Goal: Task Accomplishment & Management: Use online tool/utility

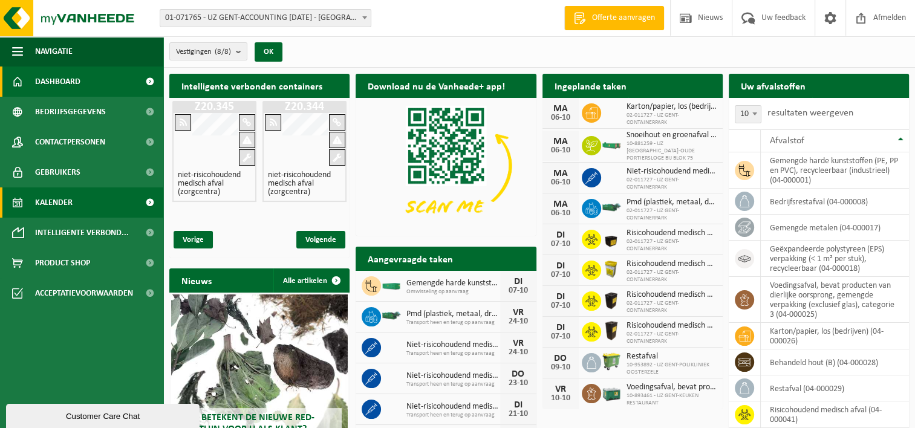
click at [51, 200] on span "Kalender" at bounding box center [53, 202] width 37 height 30
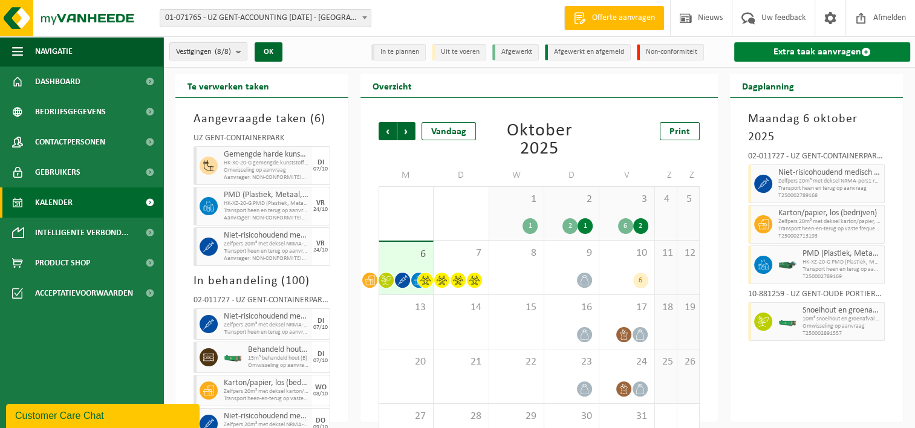
click at [803, 55] on link "Extra taak aanvragen" at bounding box center [822, 51] width 176 height 19
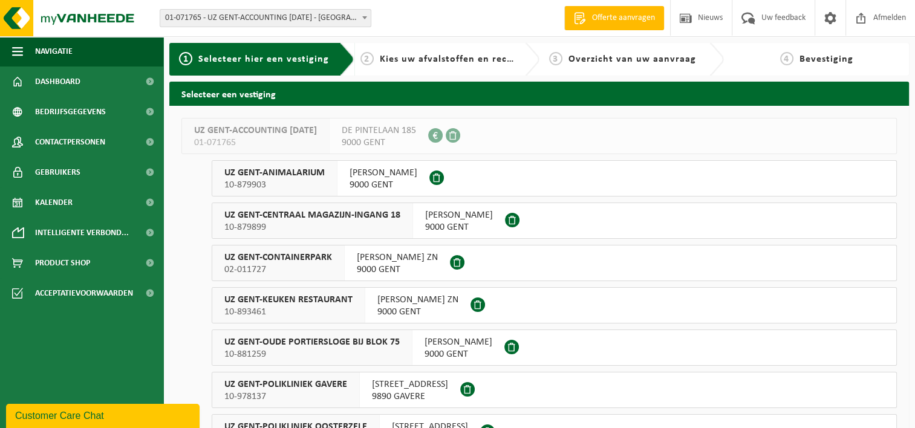
click at [298, 258] on span "UZ GENT-CONTAINERPARK" at bounding box center [278, 258] width 108 height 12
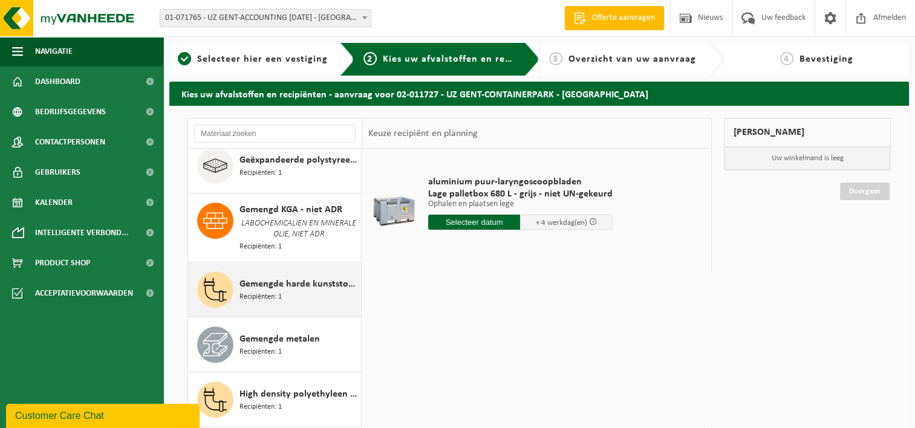
scroll to position [544, 0]
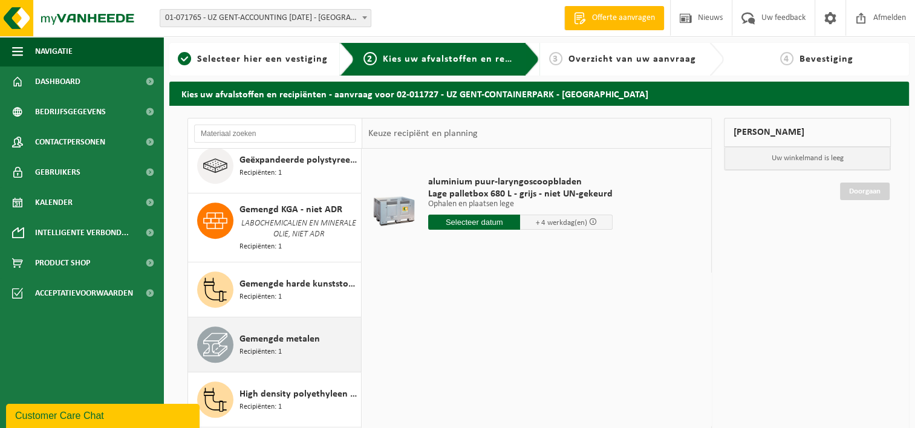
click at [270, 332] on span "Gemengde metalen" at bounding box center [279, 339] width 80 height 15
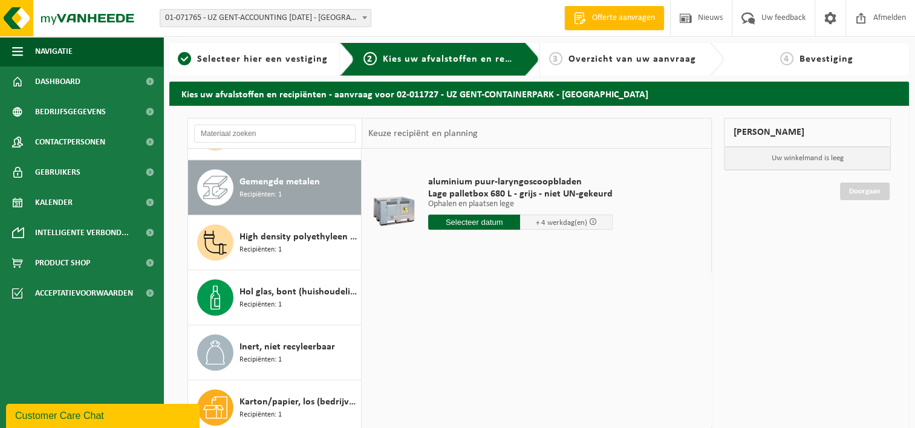
scroll to position [707, 0]
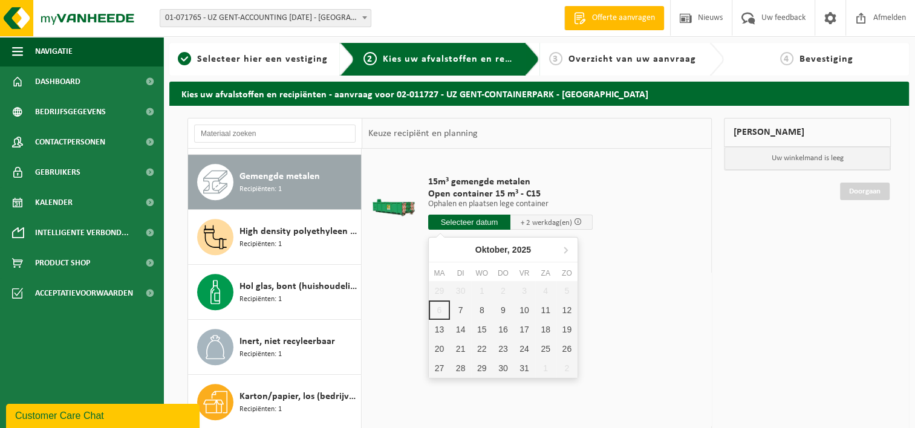
click at [466, 223] on input "text" at bounding box center [469, 222] width 82 height 15
click at [479, 310] on div "8" at bounding box center [481, 310] width 21 height 19
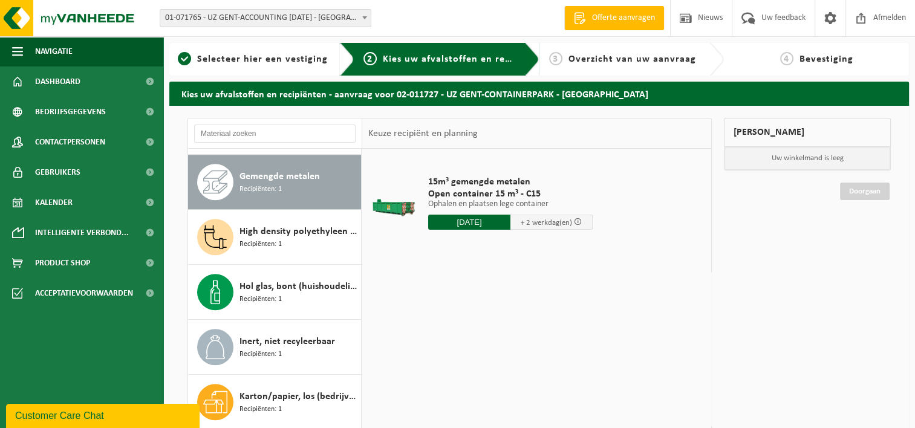
type input "Van 2025-10-08"
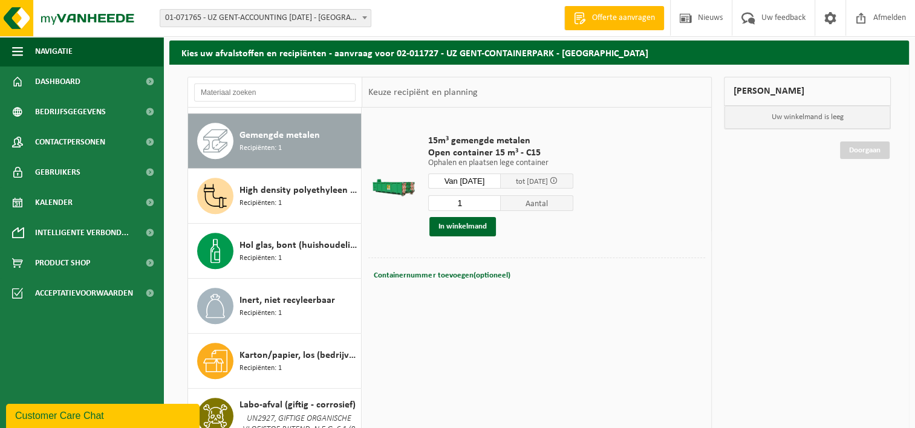
scroll to position [0, 0]
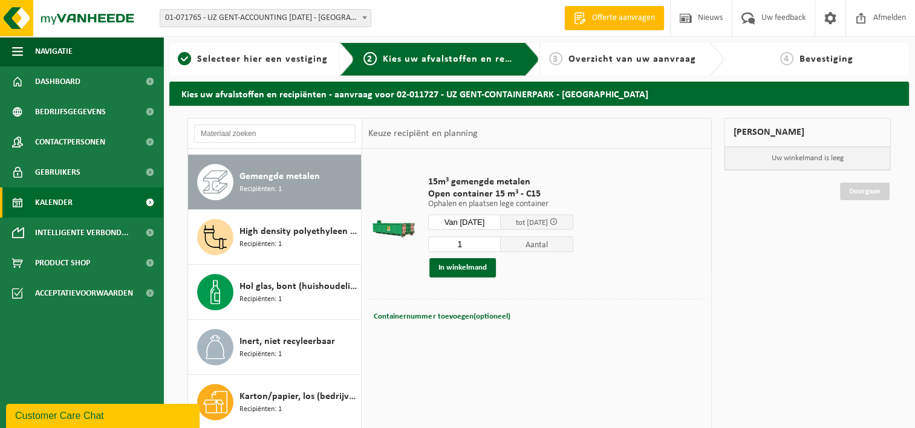
click at [37, 205] on span "Kalender" at bounding box center [53, 202] width 37 height 30
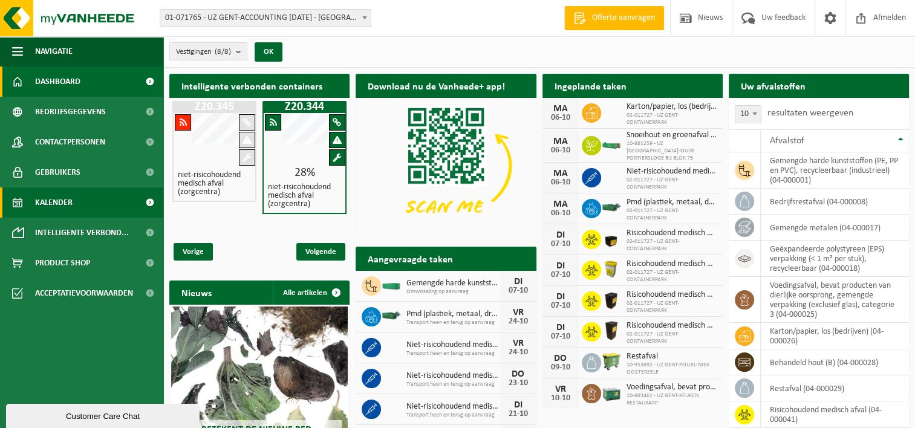
click at [73, 214] on link "Kalender" at bounding box center [81, 202] width 163 height 30
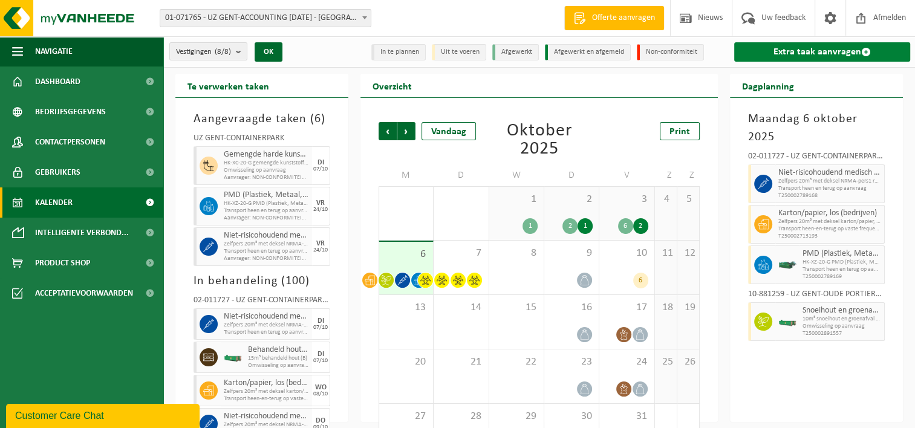
click at [822, 53] on link "Extra taak aanvragen" at bounding box center [822, 51] width 176 height 19
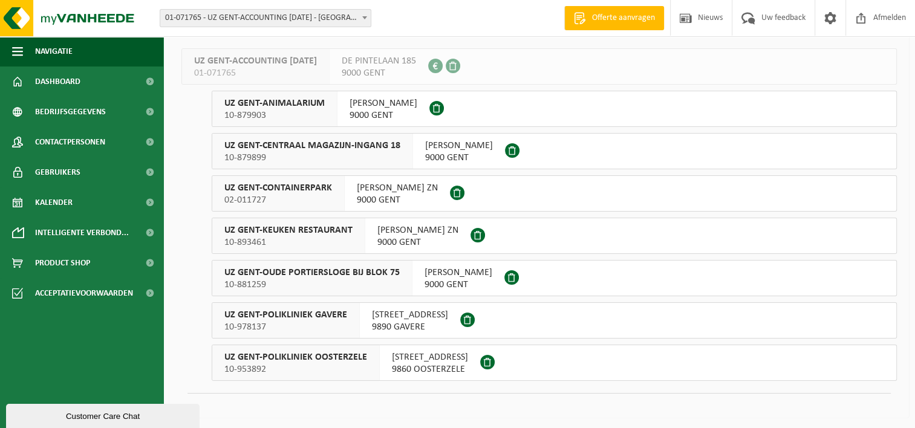
scroll to position [71, 0]
click at [255, 193] on span "02-011727" at bounding box center [278, 199] width 108 height 12
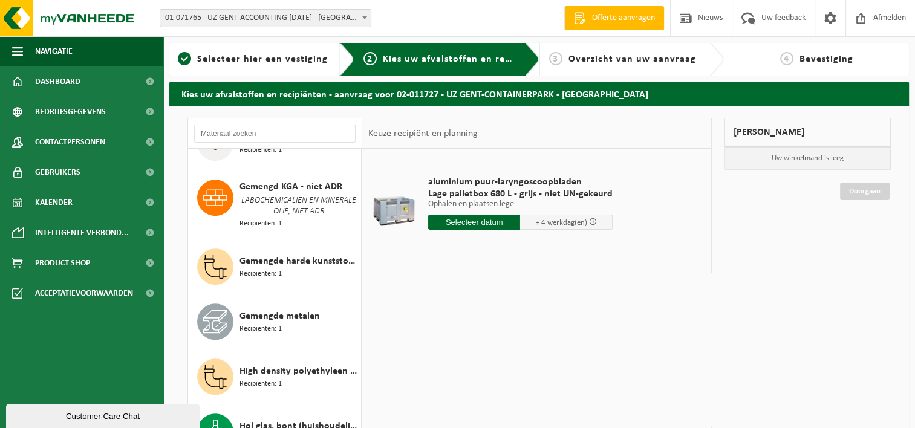
scroll to position [605, 0]
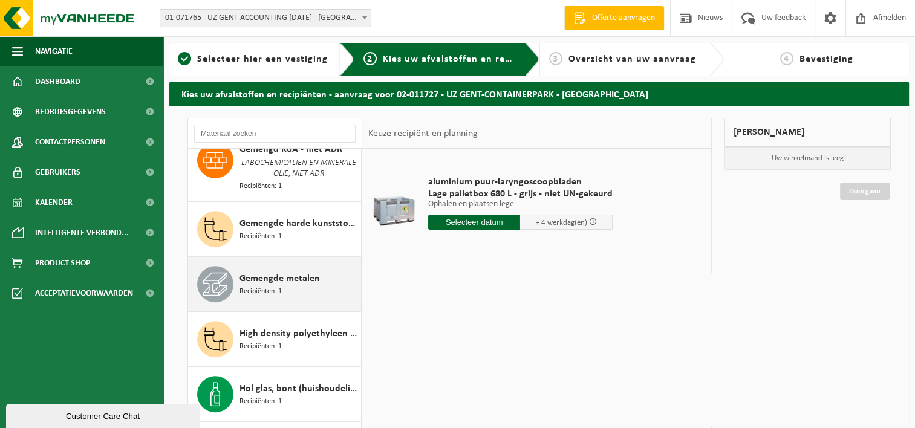
click at [278, 275] on span "Gemengde metalen" at bounding box center [279, 278] width 80 height 15
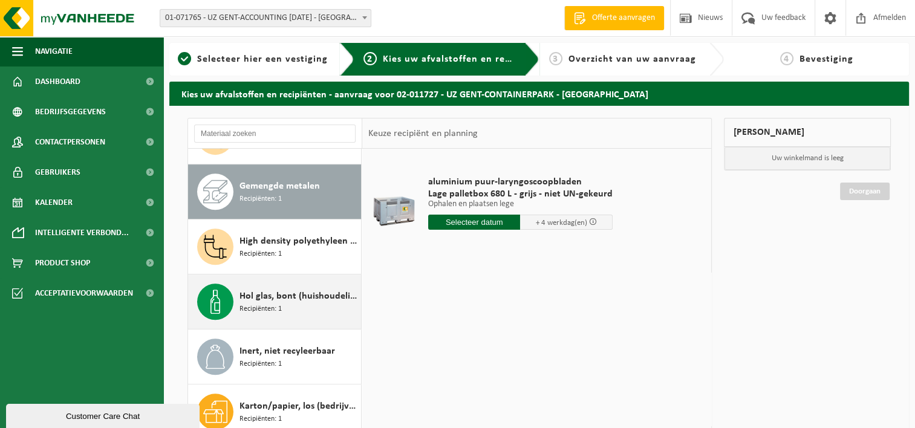
scroll to position [707, 0]
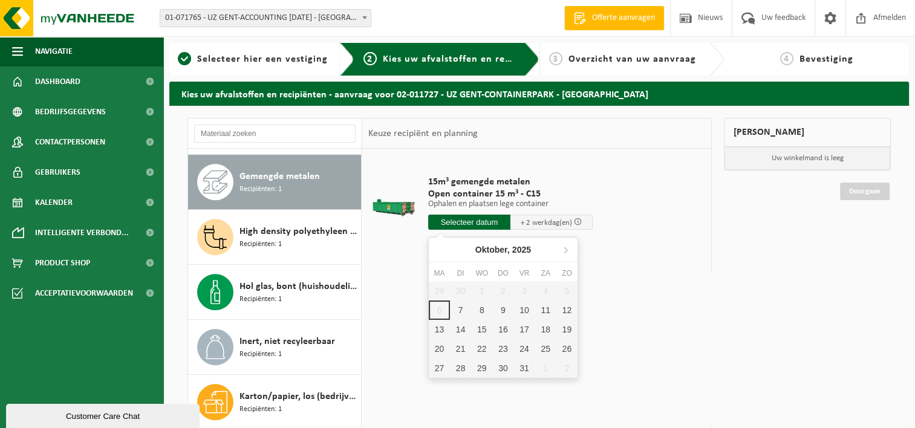
click at [462, 220] on input "text" at bounding box center [469, 222] width 82 height 15
click at [441, 327] on div "13" at bounding box center [439, 329] width 21 height 19
type input "Van [DATE]"
